Goal: Find specific page/section: Find specific page/section

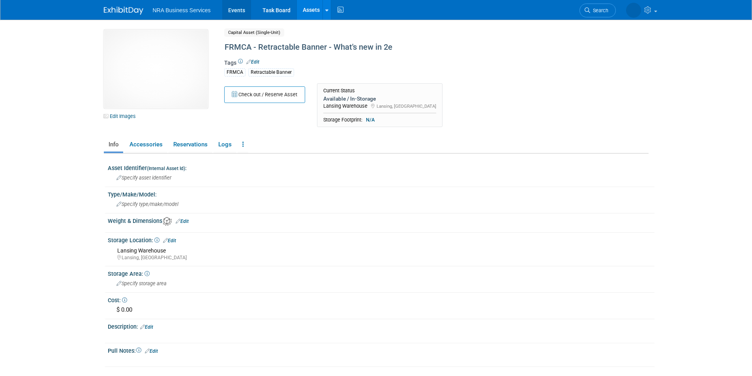
click at [234, 10] on link "Events" at bounding box center [236, 10] width 29 height 20
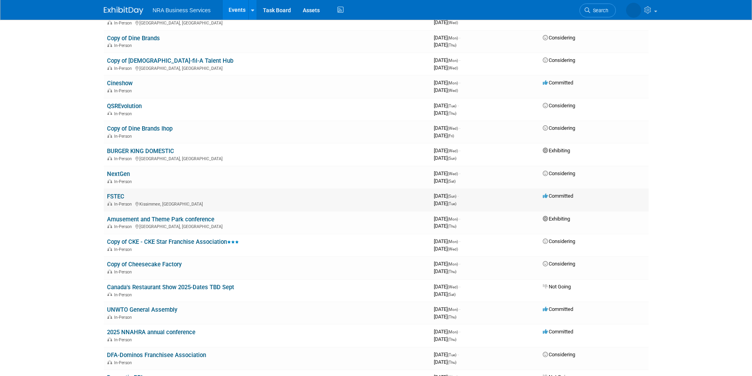
scroll to position [118, 0]
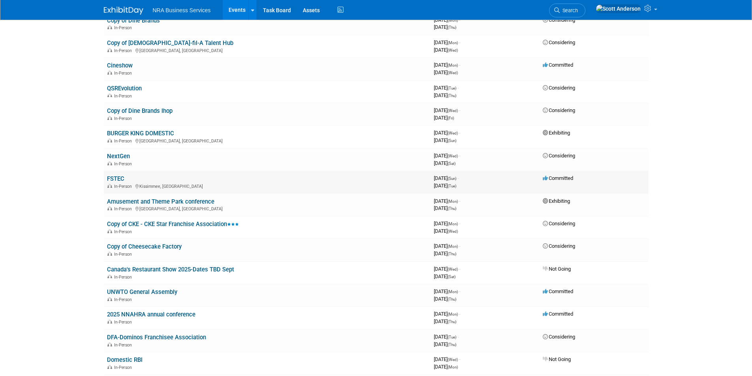
click at [115, 178] on link "FSTEC" at bounding box center [115, 178] width 17 height 7
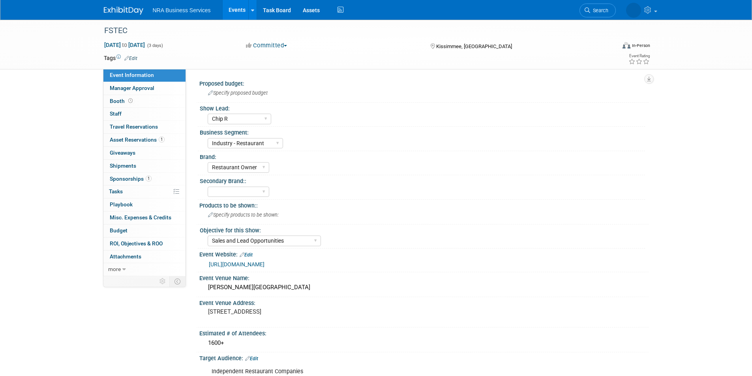
select select "Chip R"
select select "Industry - Restaurant"
select select "Restaurant Owner"
select select "Sales and Lead Opportunities"
click at [136, 138] on span "Asset Reservations 1" at bounding box center [137, 140] width 55 height 6
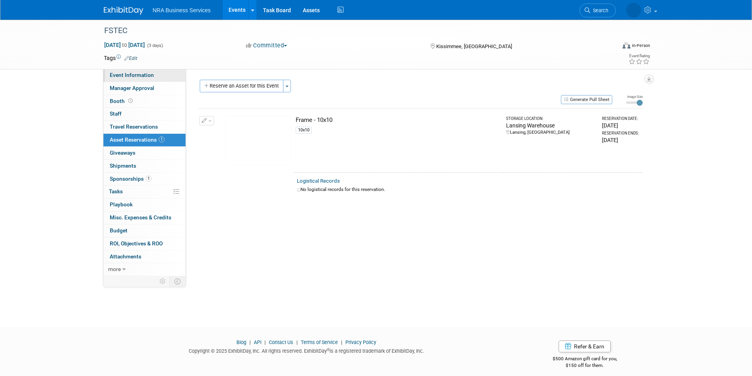
click at [137, 77] on span "Event Information" at bounding box center [132, 75] width 44 height 6
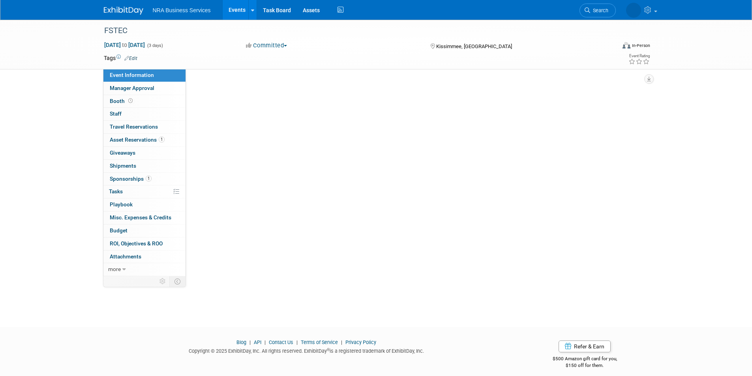
select select "Chip R"
select select "Industry - Restaurant"
select select "Restaurant Owner"
select select "Sales and Lead Opportunities"
